Goal: Navigation & Orientation: Find specific page/section

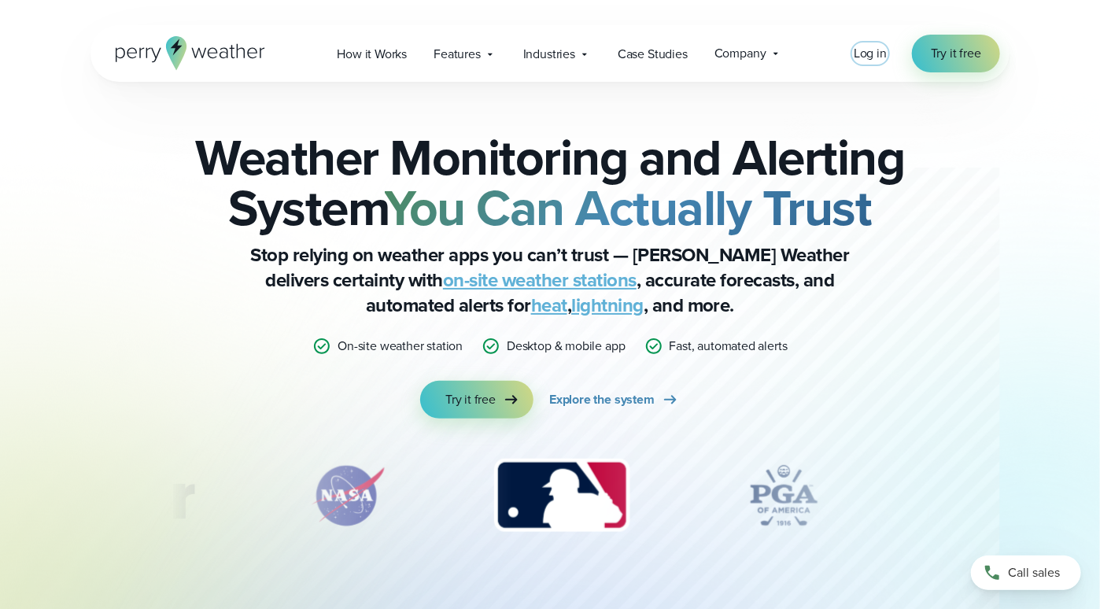
click at [868, 50] on span "Log in" at bounding box center [869, 53] width 33 height 18
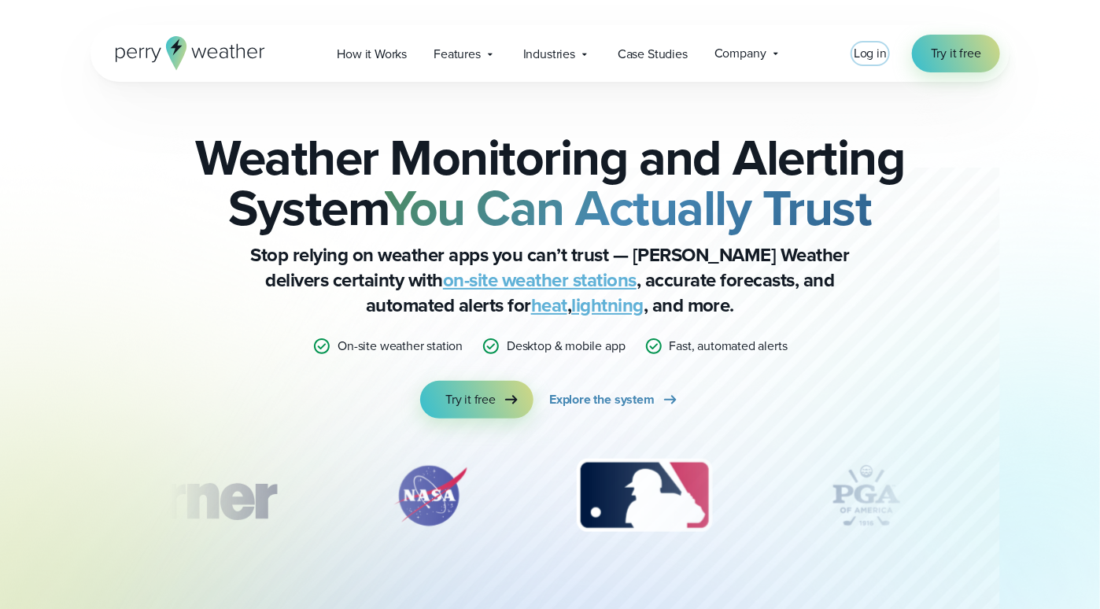
click at [868, 51] on span "Log in" at bounding box center [869, 53] width 33 height 18
